Goal: Book appointment/travel/reservation

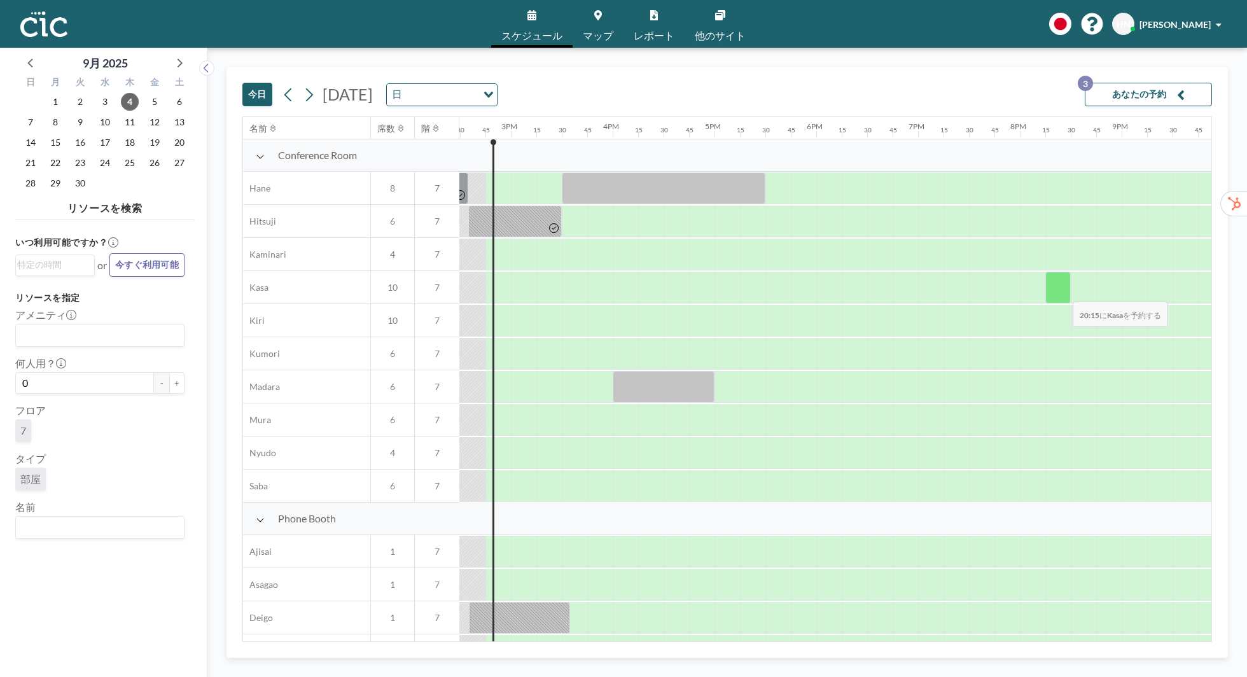
scroll to position [0, 1477]
click at [1041, 327] on div at bounding box center [1032, 321] width 25 height 32
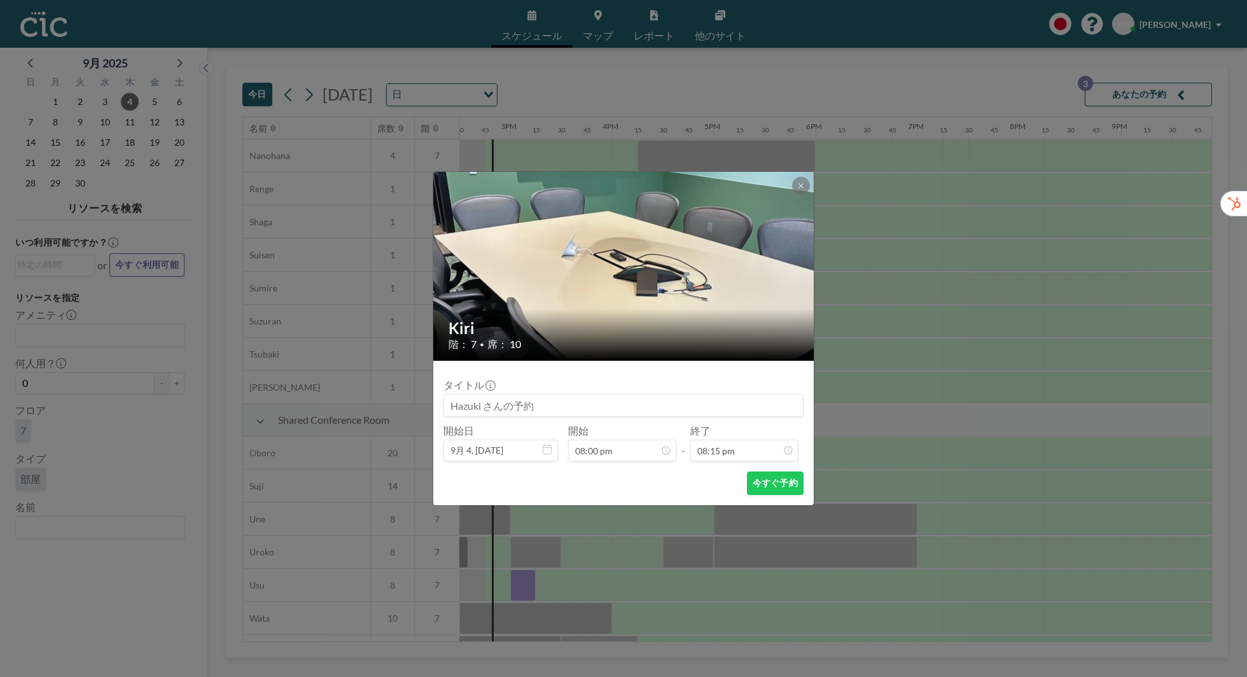
scroll to position [687, 1477]
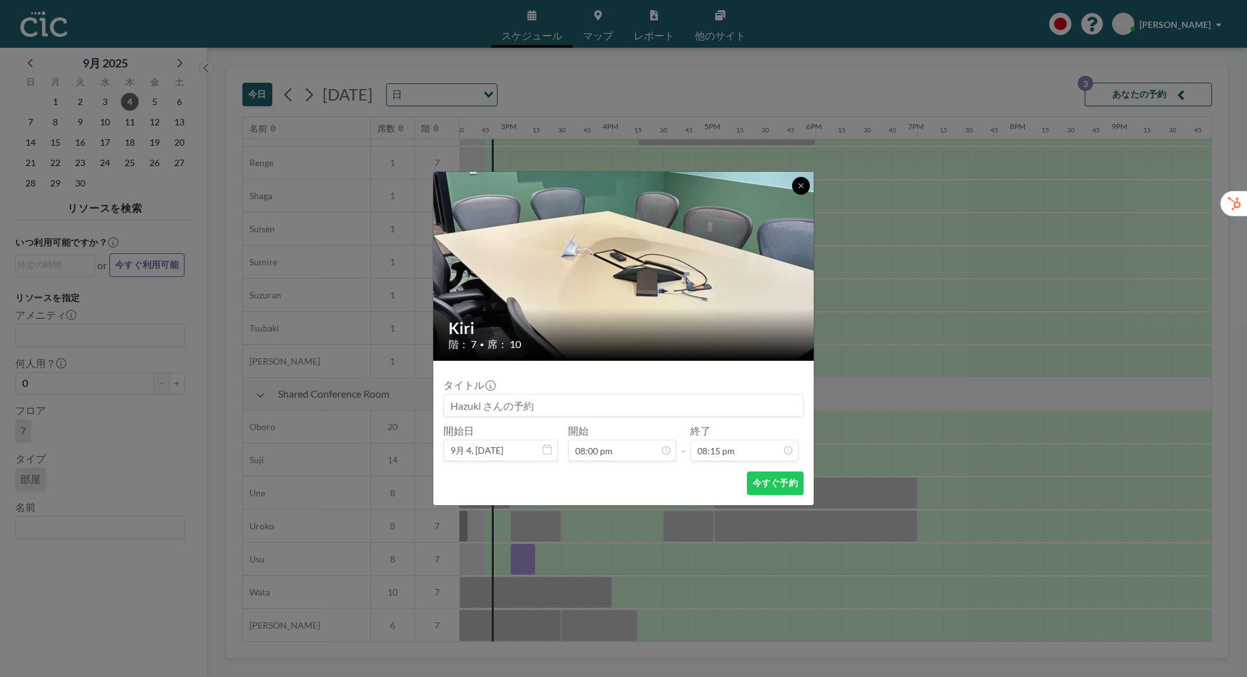
click at [808, 190] on button at bounding box center [801, 186] width 18 height 18
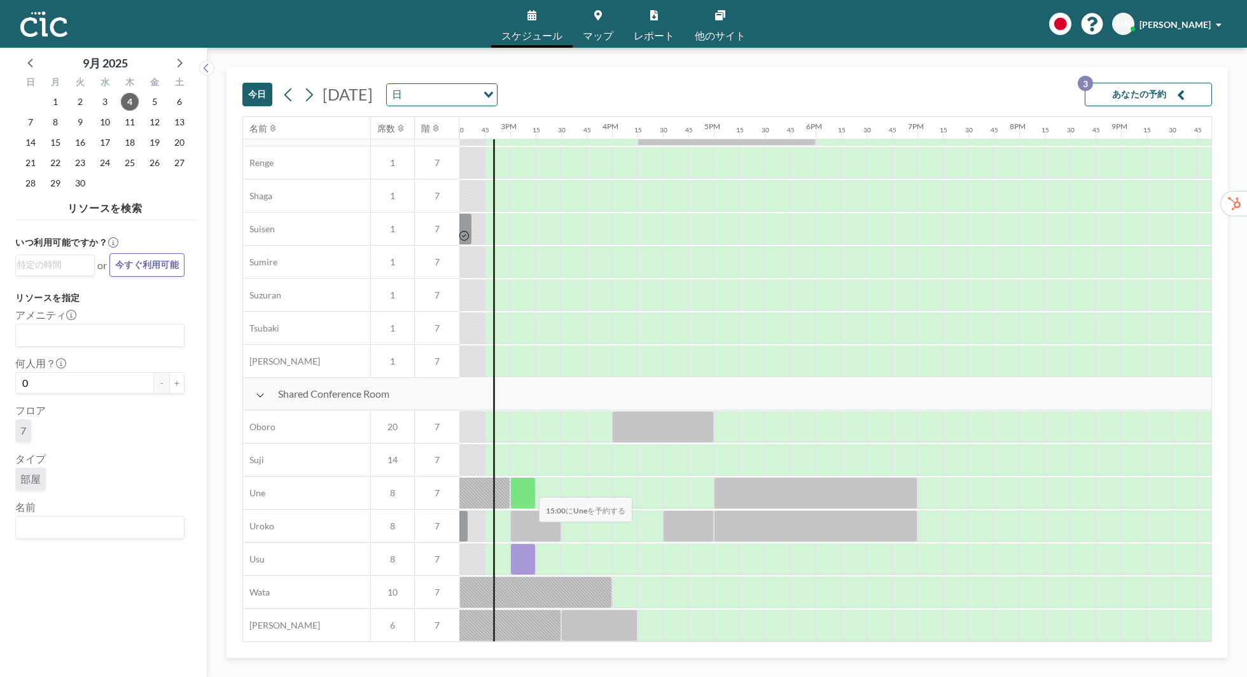
click at [529, 488] on div at bounding box center [522, 493] width 25 height 32
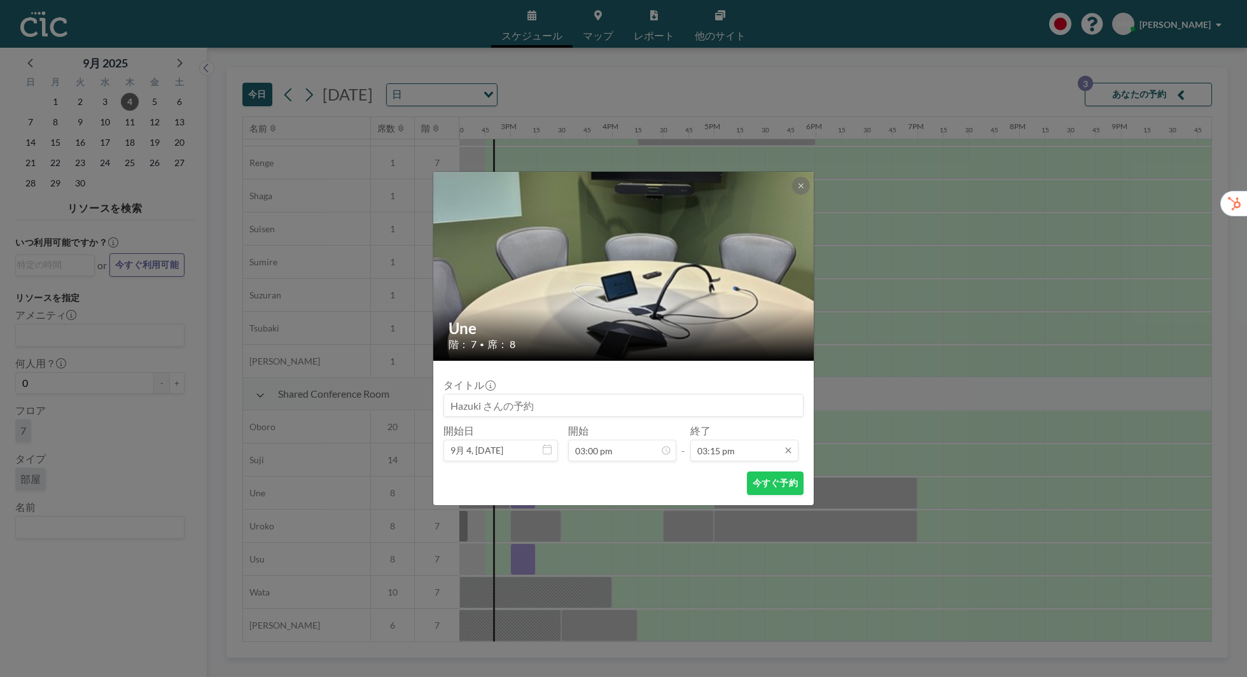
scroll to position [1382, 0]
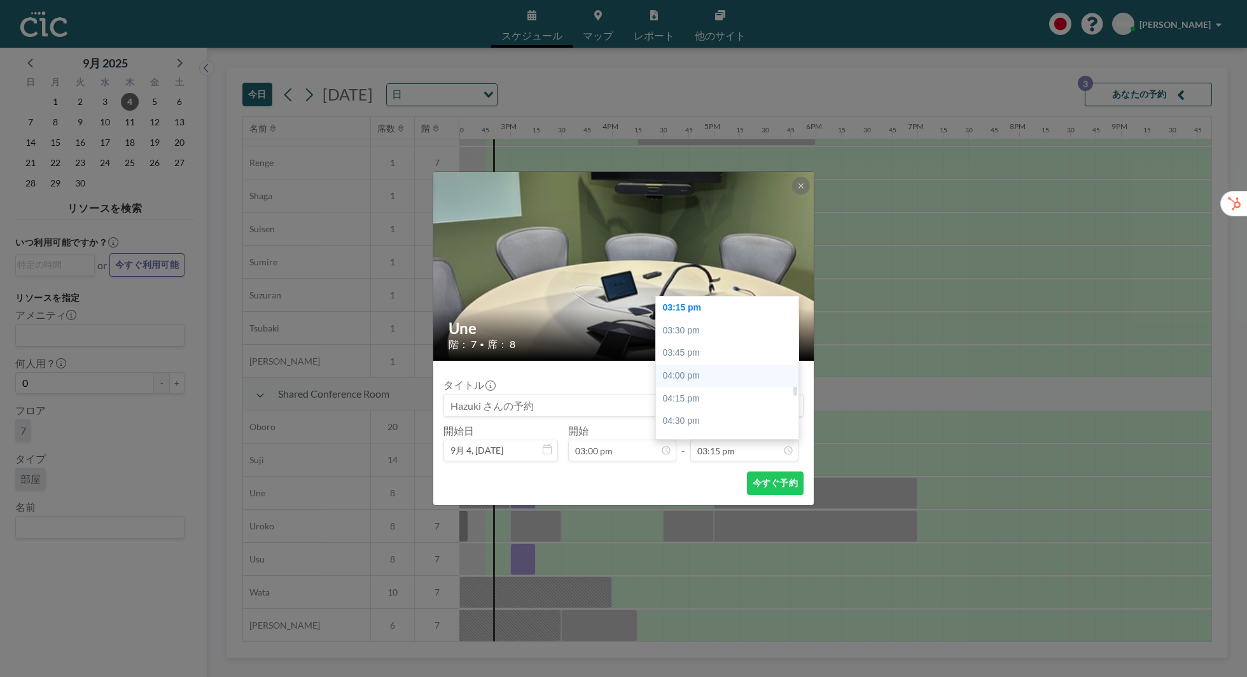
click at [698, 372] on div "04:00 pm" at bounding box center [727, 376] width 143 height 23
type input "04:00 pm"
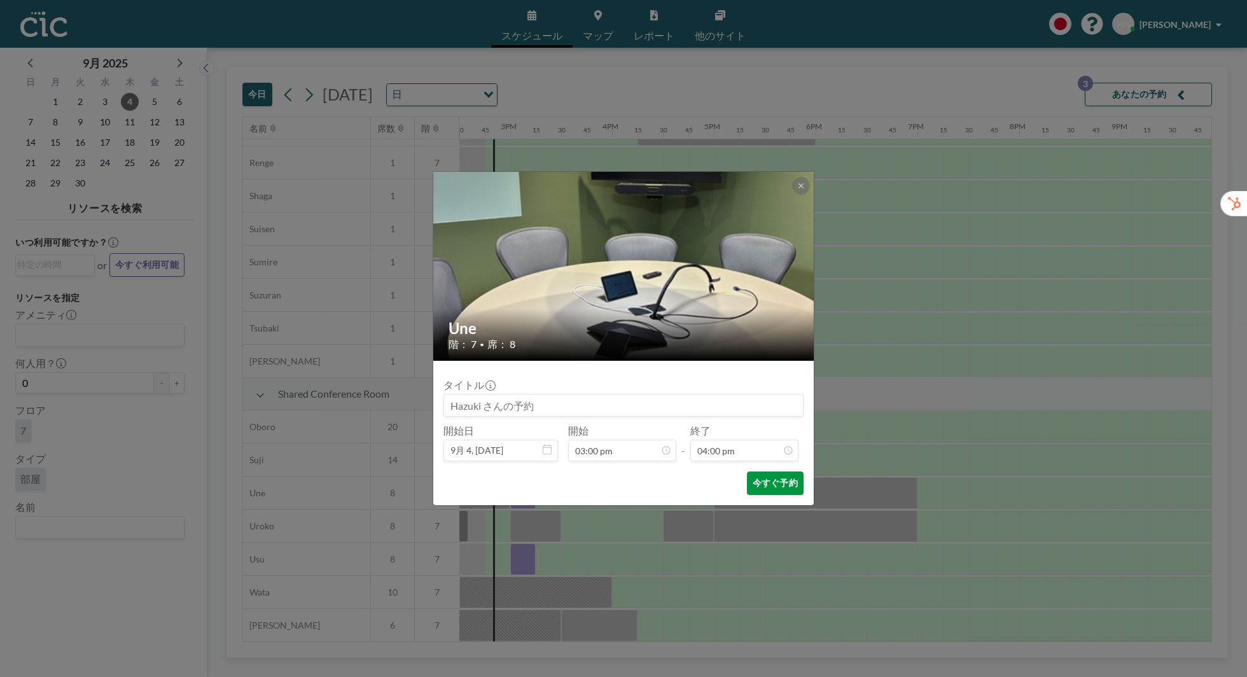
scroll to position [0, 0]
click at [794, 485] on button "今すぐ予約" at bounding box center [775, 484] width 57 height 24
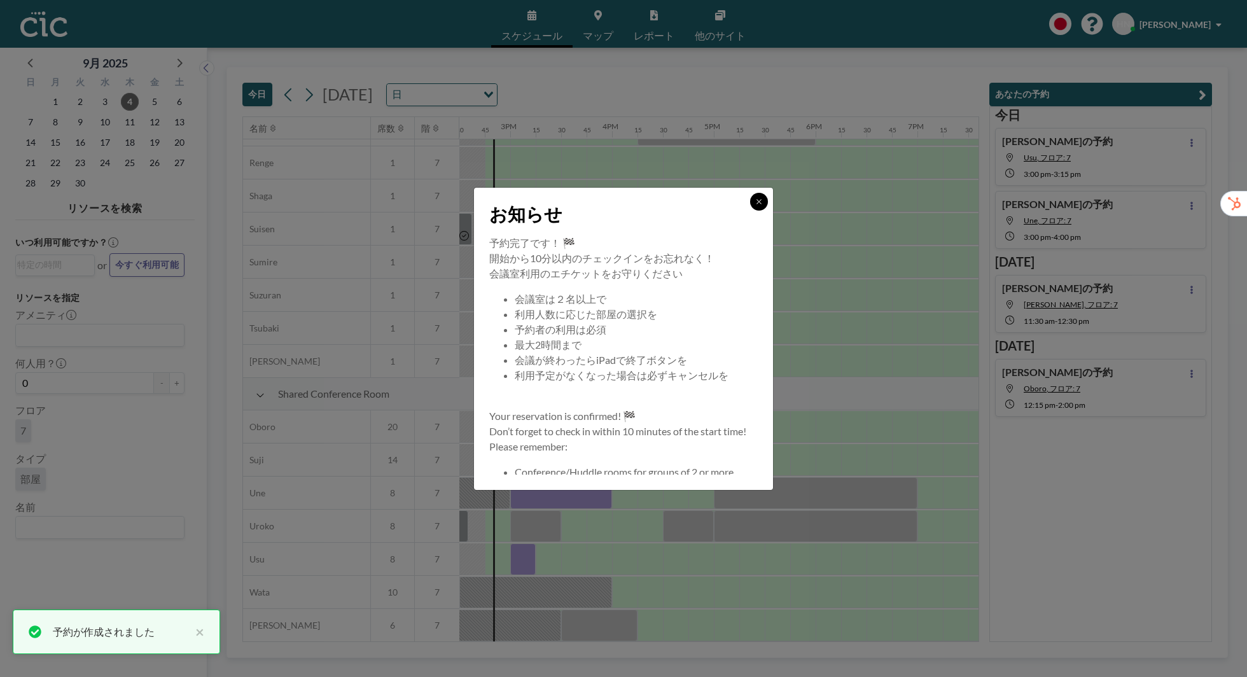
click at [760, 206] on button at bounding box center [759, 202] width 18 height 18
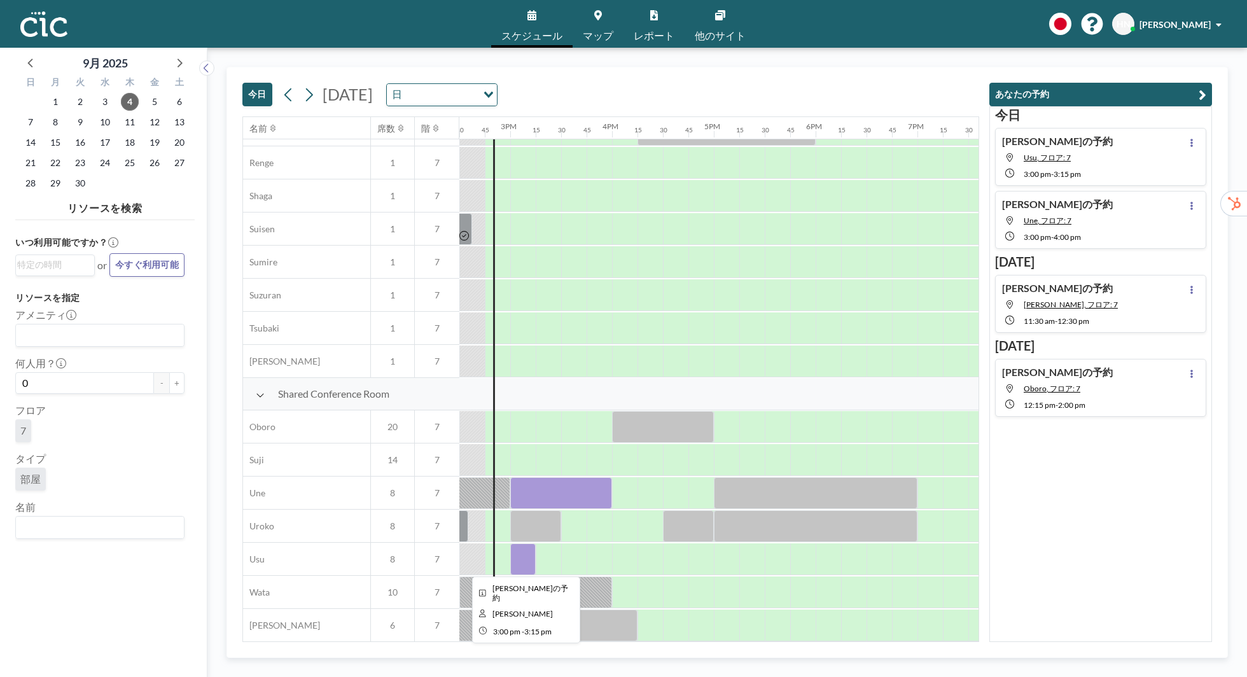
click at [526, 558] on div at bounding box center [522, 560] width 25 height 32
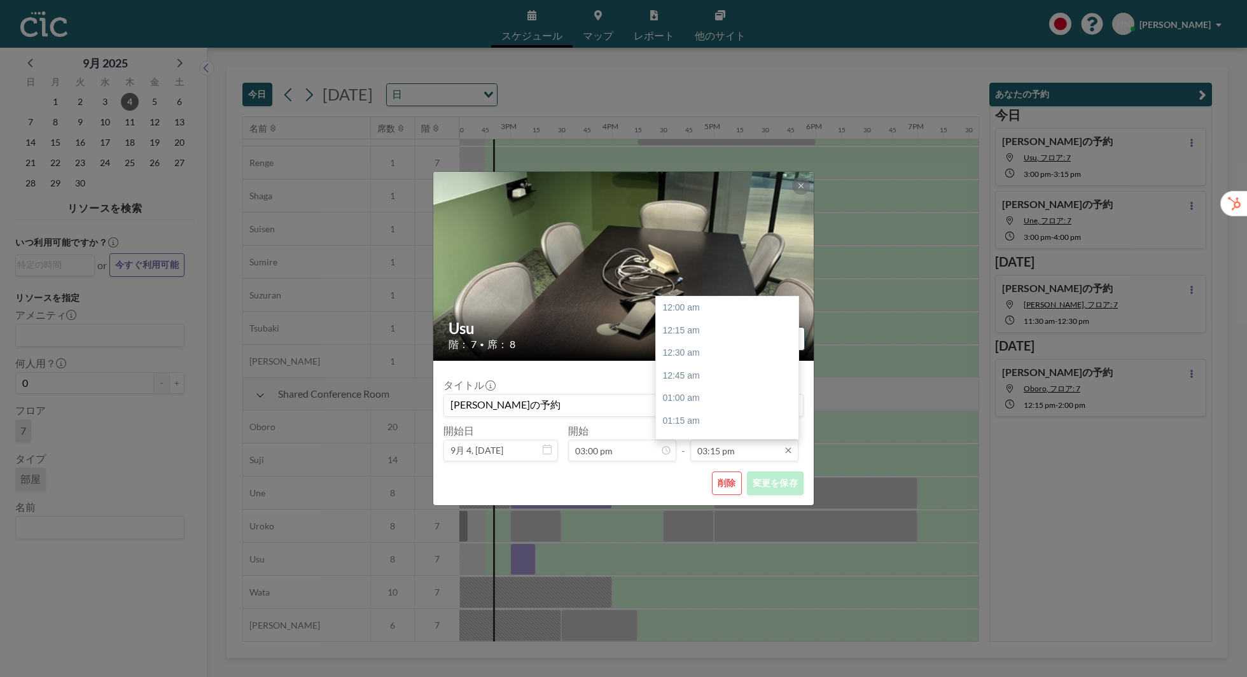
scroll to position [1382, 0]
click at [706, 449] on input "03:15 pm" at bounding box center [745, 451] width 108 height 22
click at [717, 379] on div "04:00 pm" at bounding box center [727, 376] width 143 height 23
type input "04:00 pm"
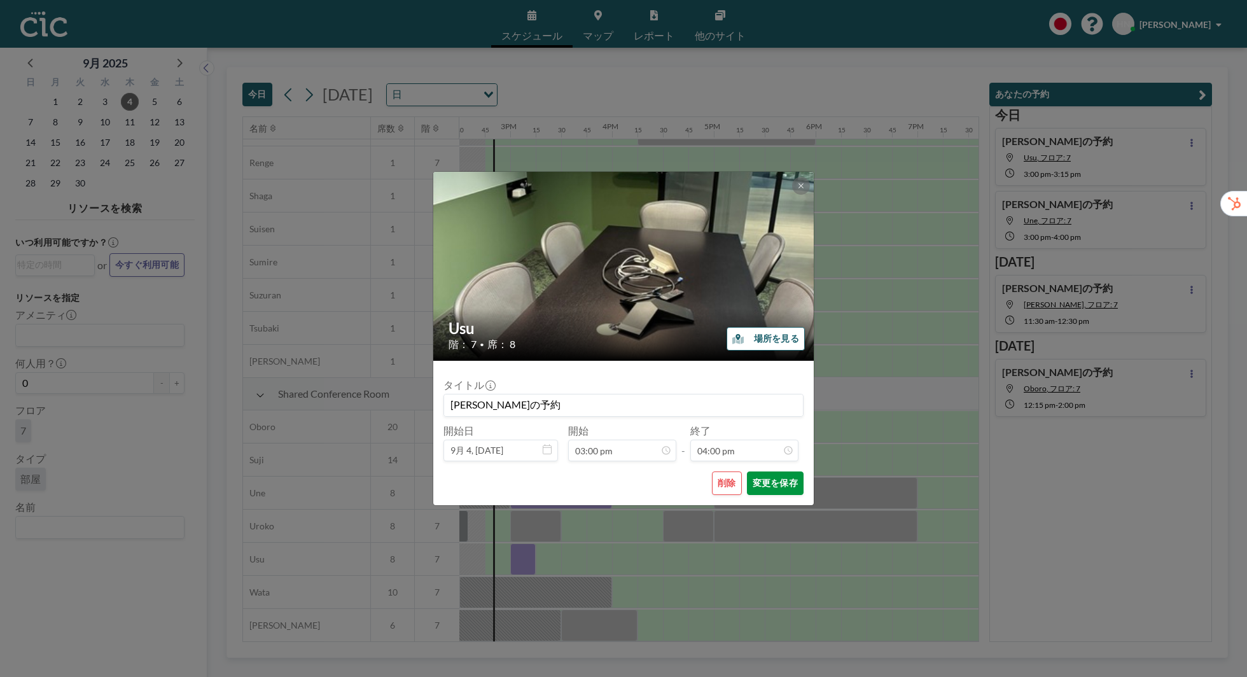
scroll to position [1450, 0]
click at [773, 482] on button "変更を保存" at bounding box center [775, 484] width 57 height 24
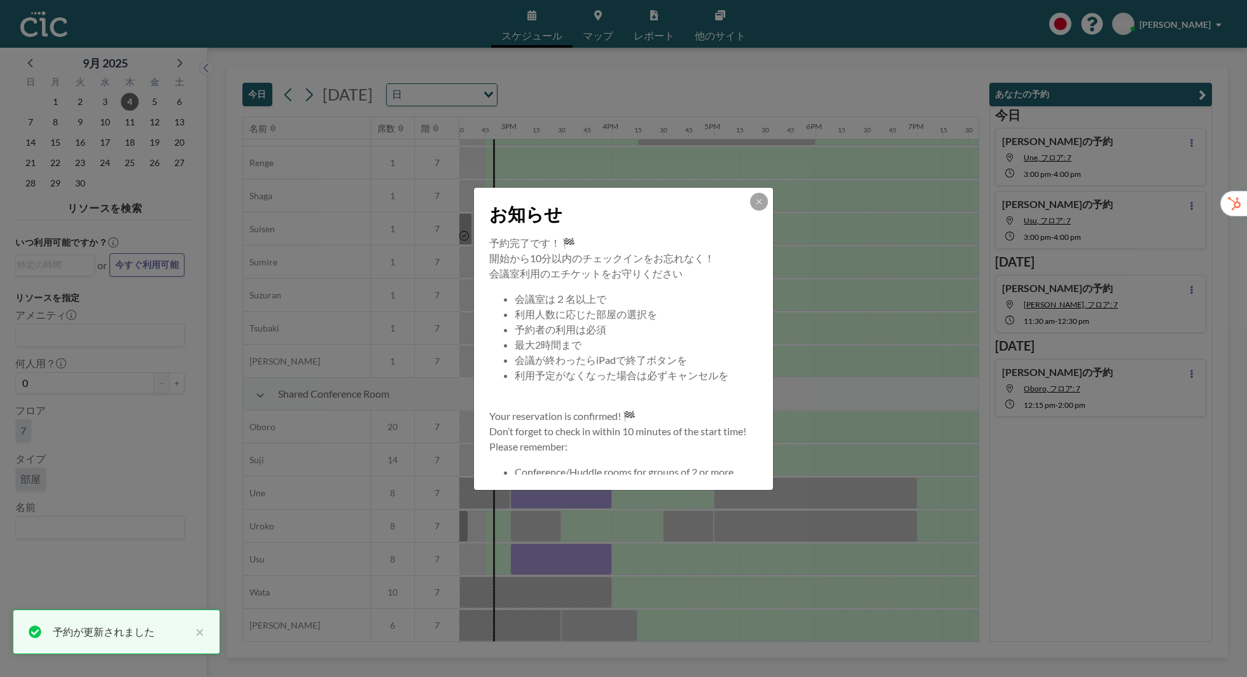
click at [763, 202] on button at bounding box center [759, 202] width 18 height 18
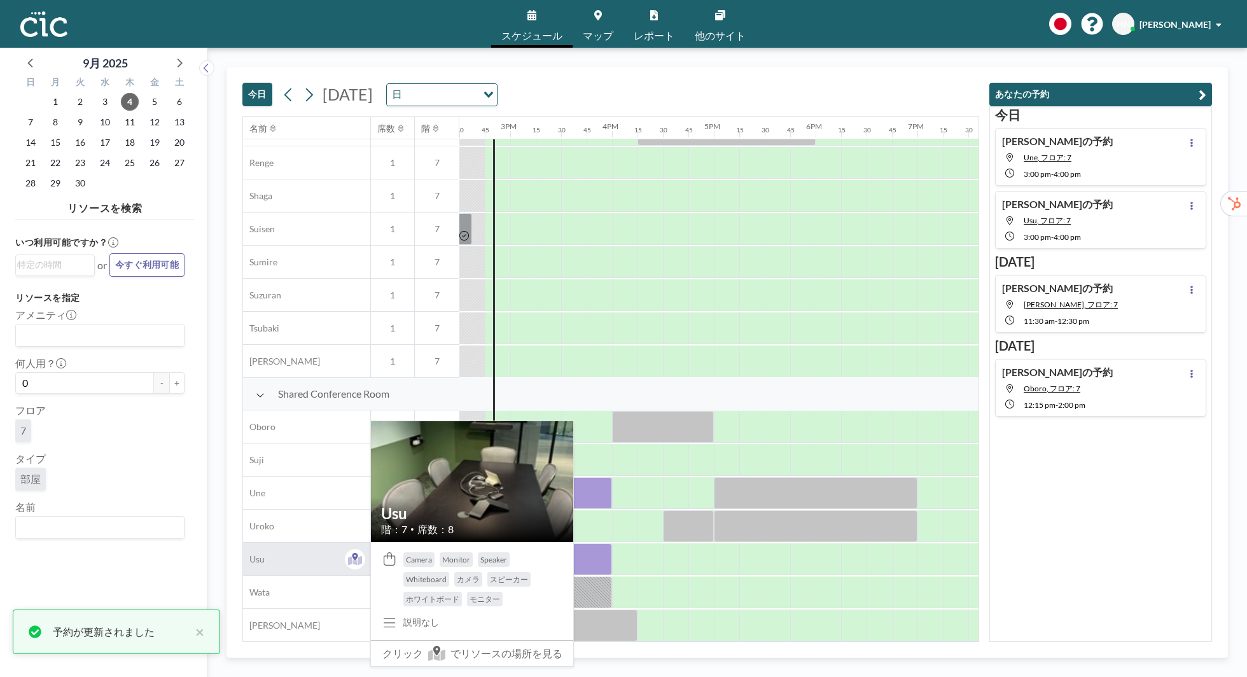
click at [264, 555] on div "Usu" at bounding box center [306, 559] width 127 height 32
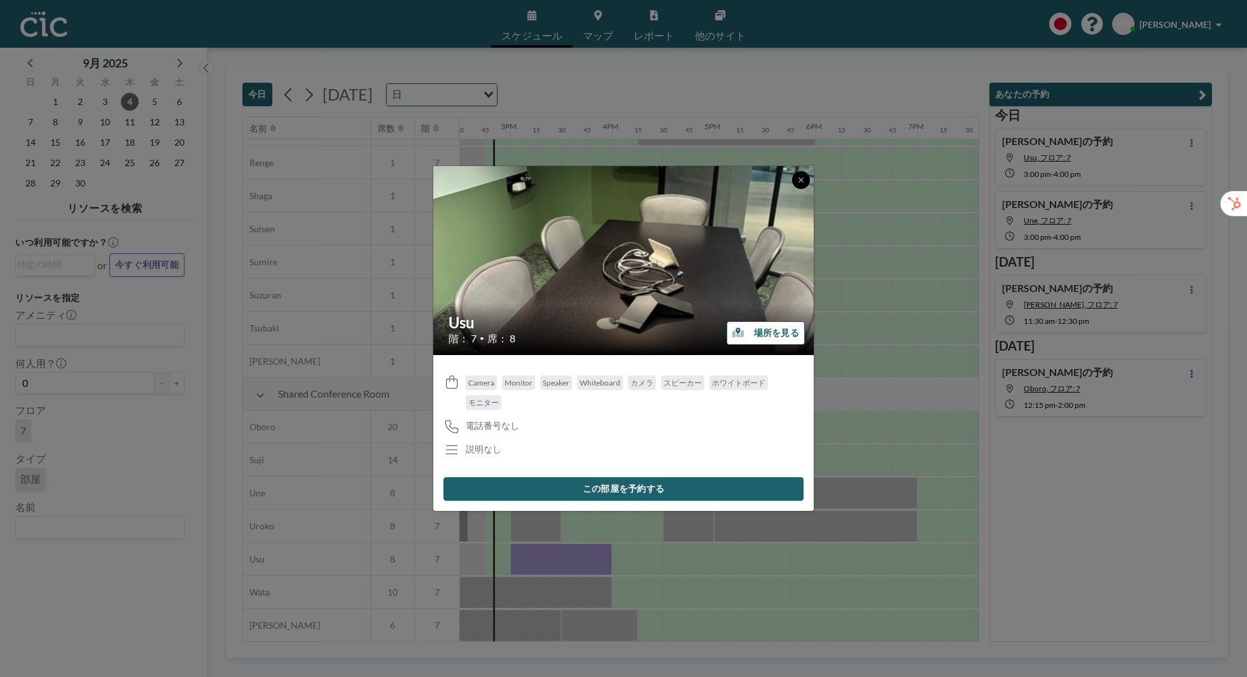
click at [799, 178] on icon at bounding box center [801, 180] width 4 height 4
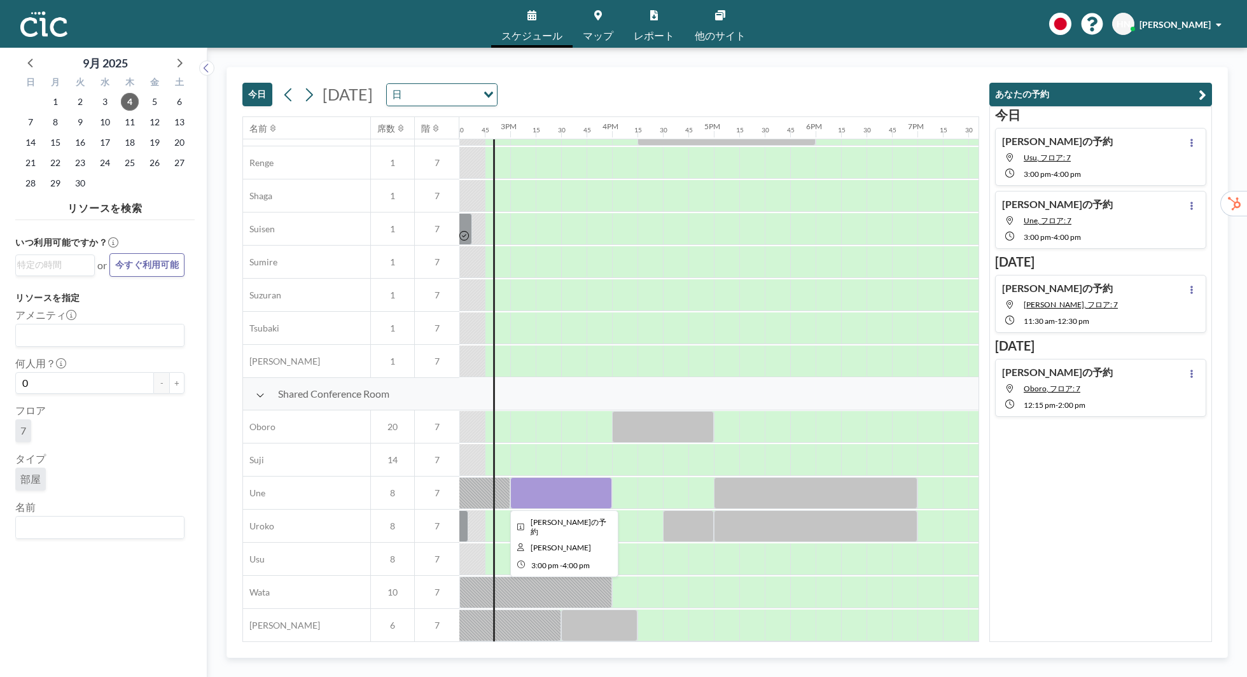
click at [516, 484] on div at bounding box center [561, 493] width 102 height 32
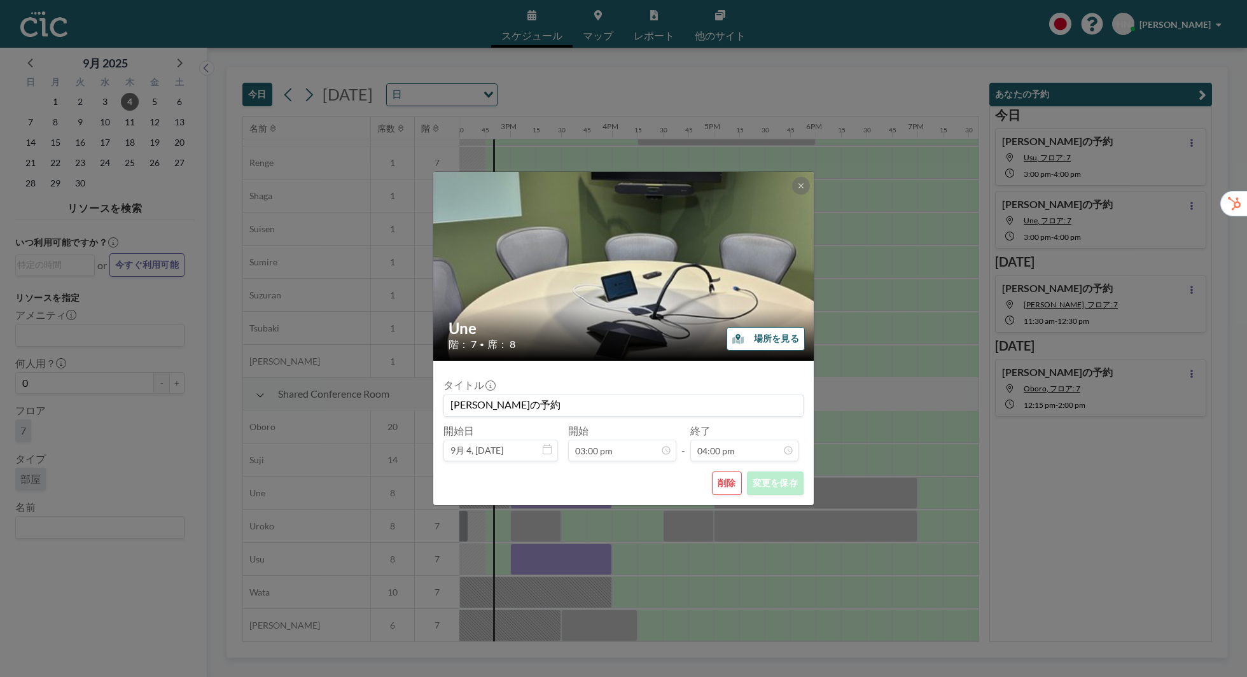
click at [723, 482] on button "削除" at bounding box center [727, 484] width 30 height 24
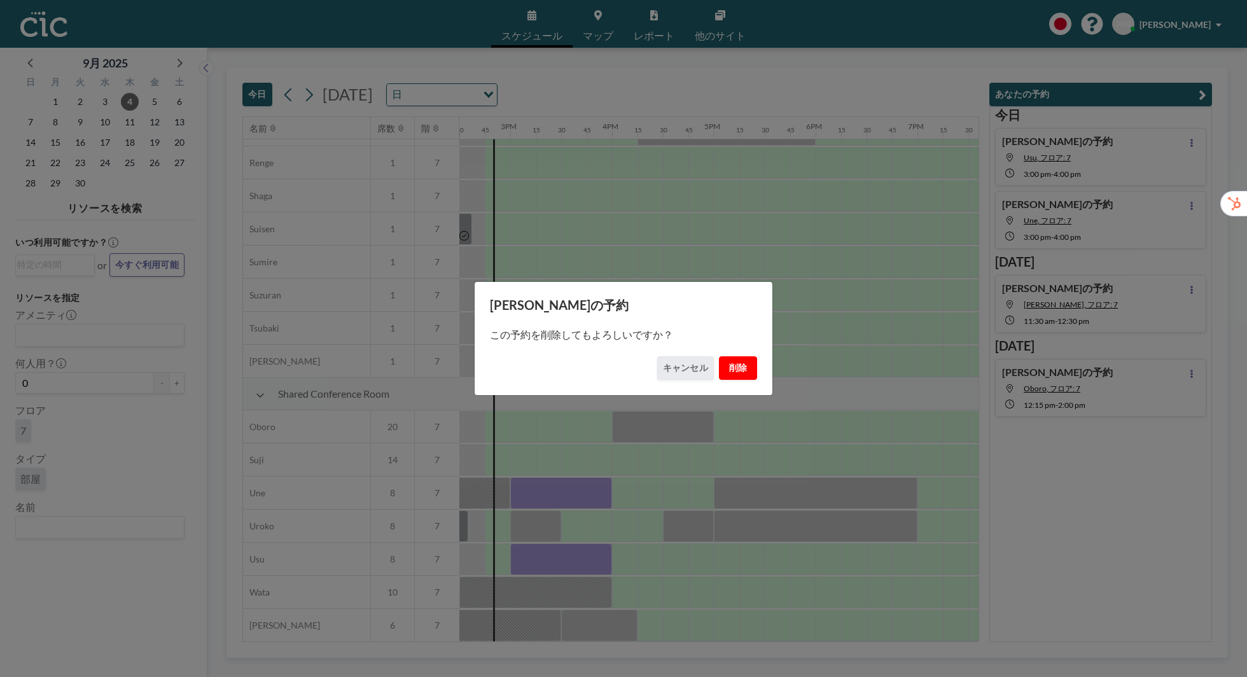
click at [734, 367] on button "削除" at bounding box center [738, 368] width 38 height 24
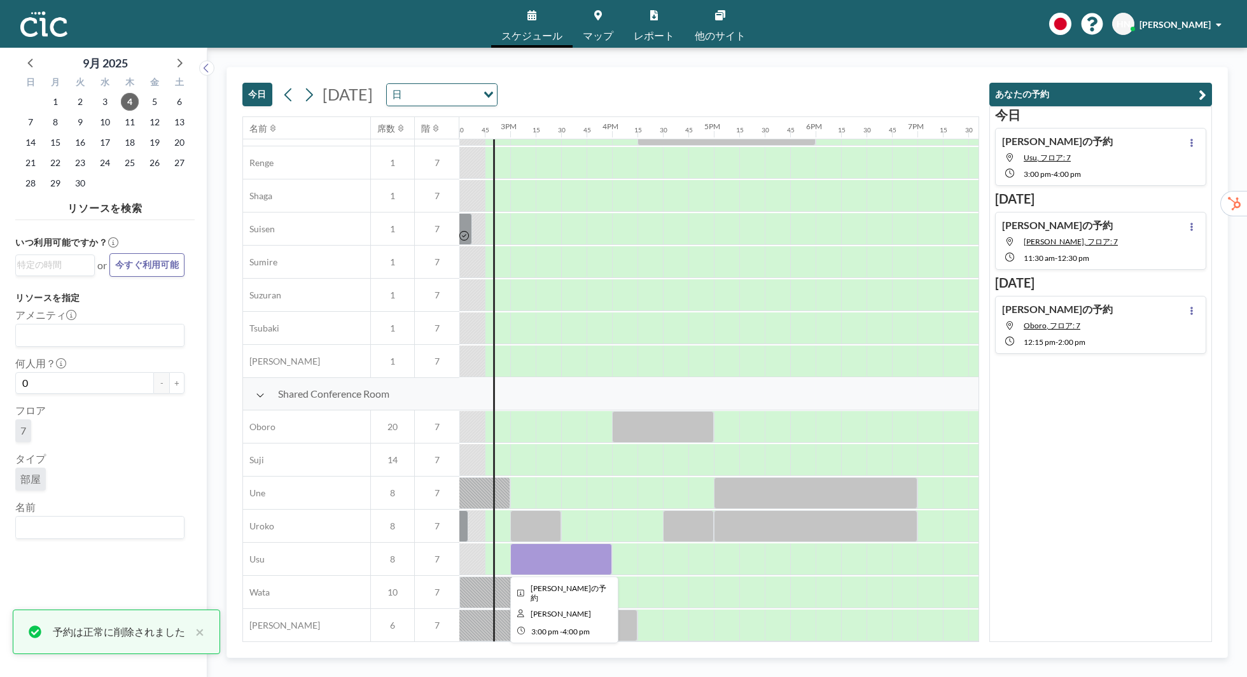
click at [556, 549] on div at bounding box center [561, 560] width 102 height 32
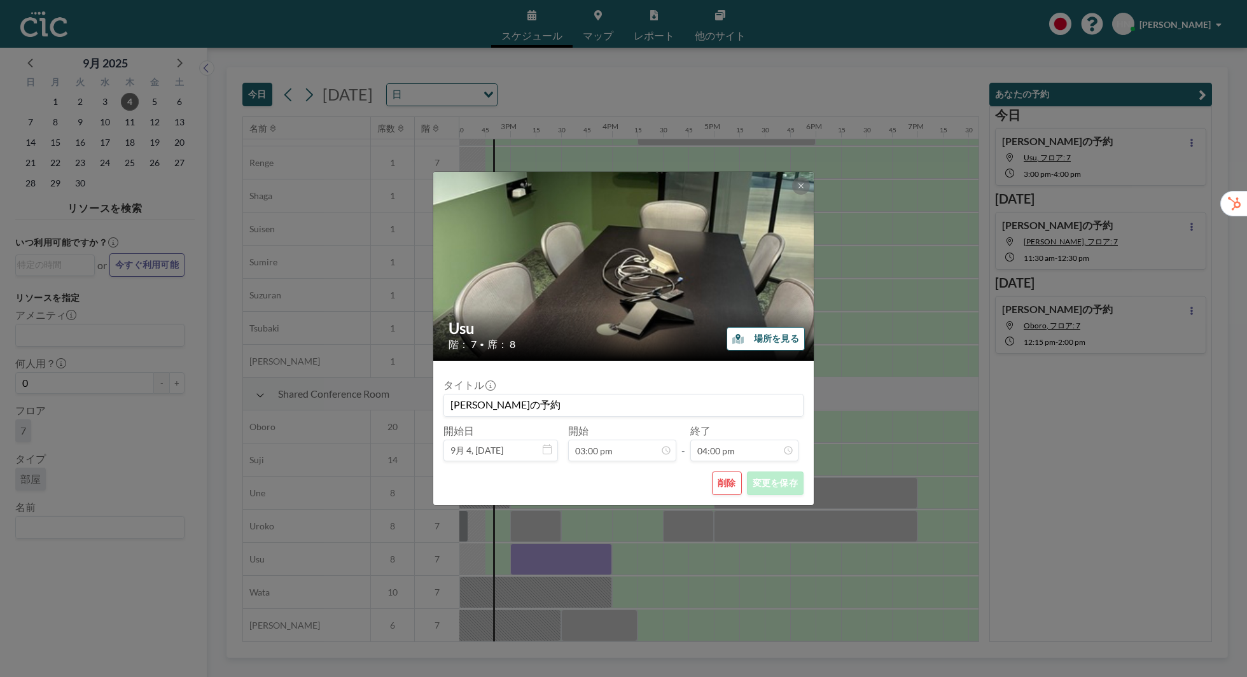
click at [771, 333] on button "場所を見る" at bounding box center [766, 339] width 78 height 24
